Goal: Navigation & Orientation: Find specific page/section

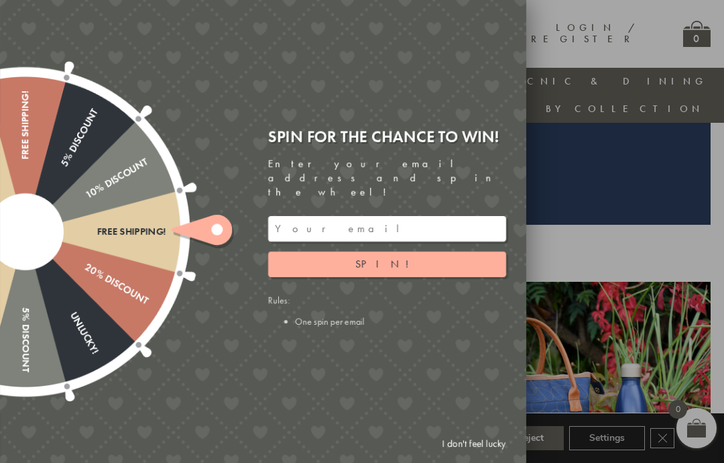
scroll to position [331, 0]
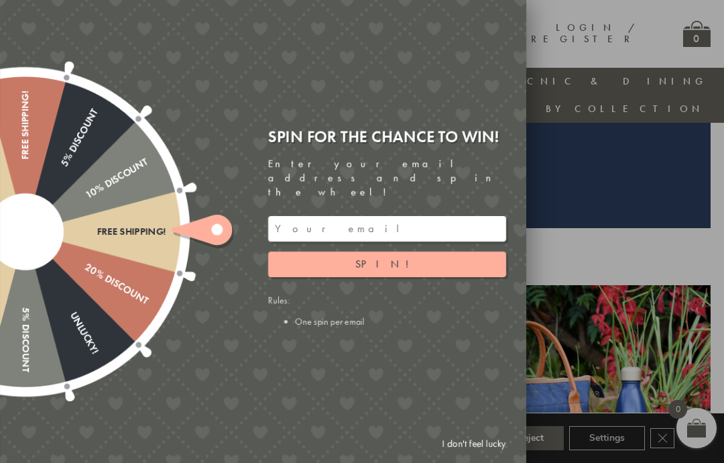
click at [497, 441] on link "I don't feel lucky" at bounding box center [474, 443] width 78 height 25
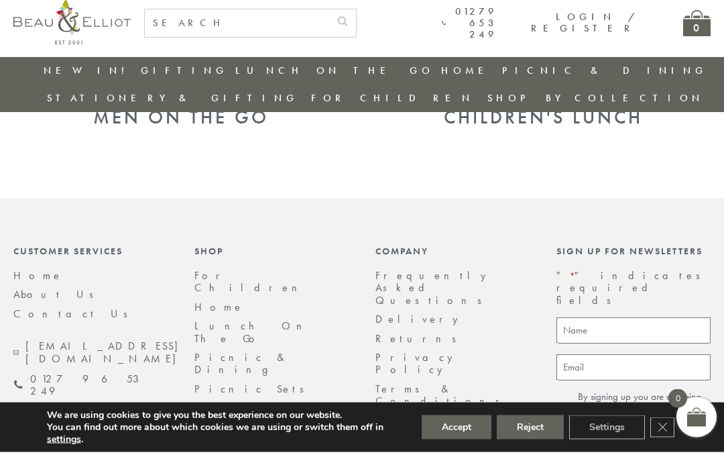
scroll to position [1390, 0]
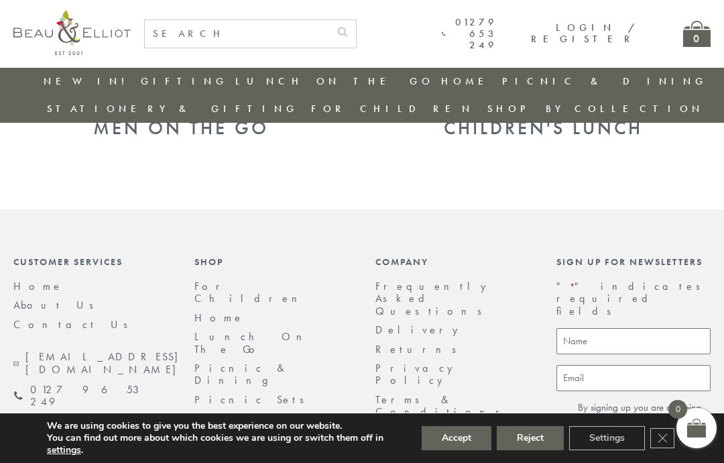
click at [213, 411] on link "New in!" at bounding box center [240, 418] width 91 height 14
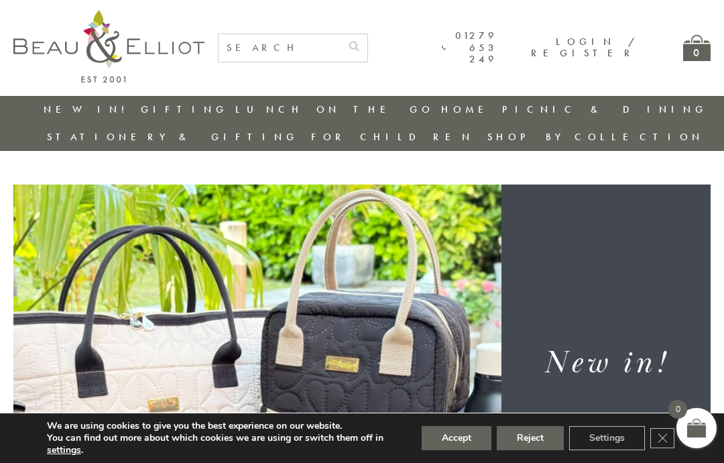
click at [457, 438] on button "Accept" at bounding box center [457, 438] width 70 height 24
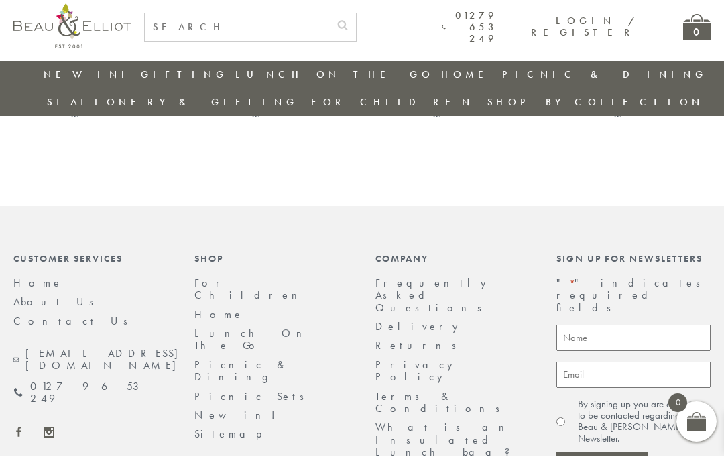
scroll to position [1161, 0]
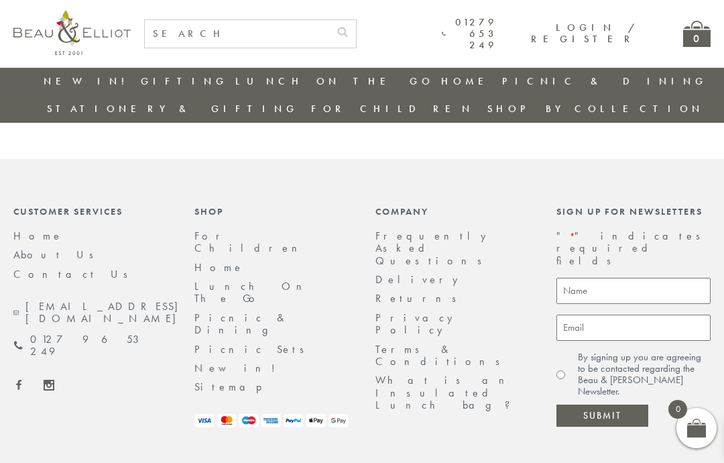
click at [248, 292] on ul "For Children Home Lunch On The Go Picnic & Dining Picnic Sets New in! Sitemap" at bounding box center [272, 312] width 154 height 164
click at [215, 229] on link "For Children" at bounding box center [251, 242] width 113 height 26
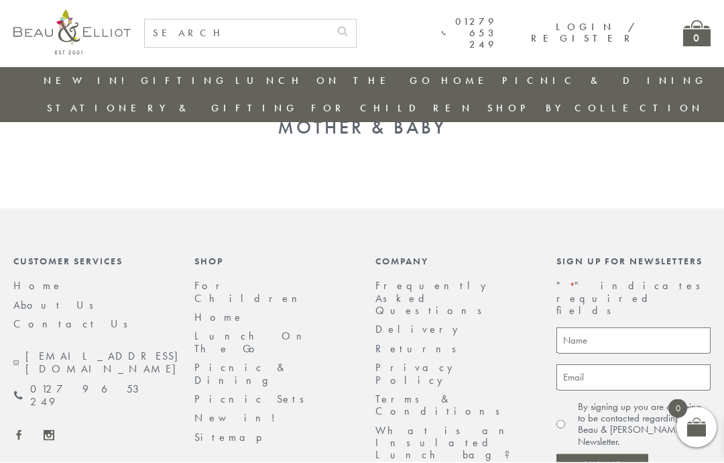
scroll to position [1152, 0]
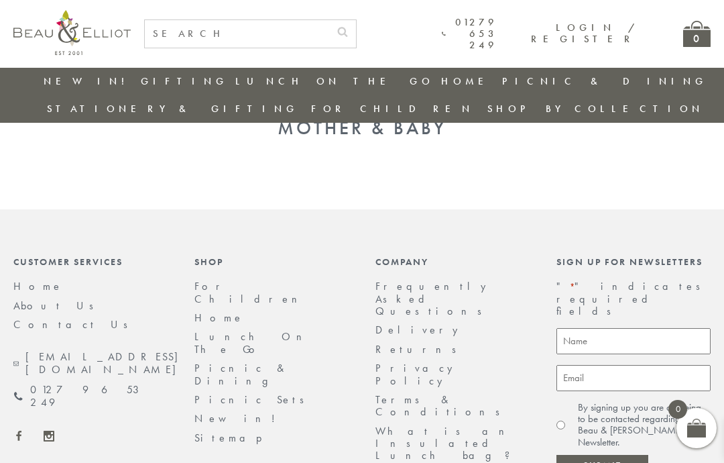
click at [211, 311] on link "Home" at bounding box center [220, 318] width 50 height 14
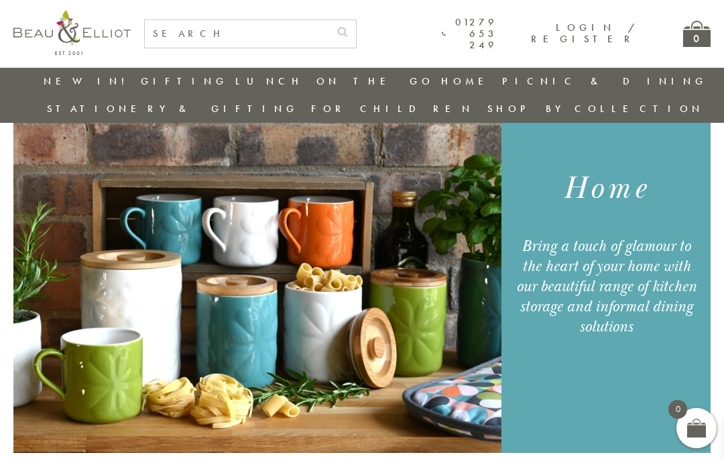
scroll to position [105, 0]
